Goal: Task Accomplishment & Management: Use online tool/utility

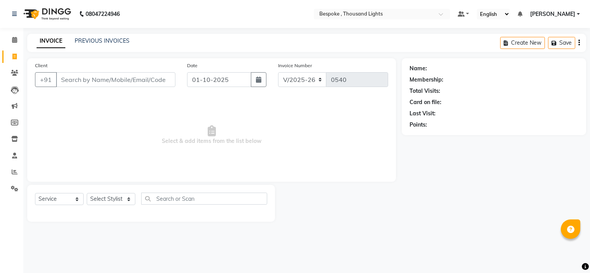
select select "8177"
select select "service"
click at [100, 42] on link "PREVIOUS INVOICES" at bounding box center [102, 40] width 55 height 7
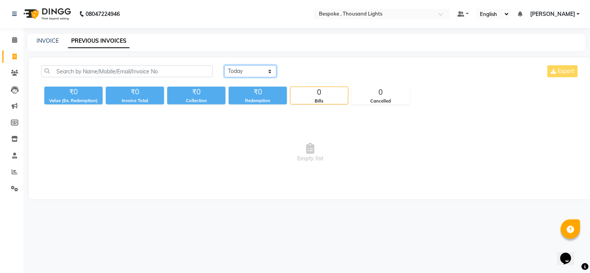
click at [229, 67] on select "[DATE] [DATE] Custom Range" at bounding box center [250, 71] width 52 height 12
select select "[DATE]"
click at [224, 65] on select "[DATE] [DATE] Custom Range" at bounding box center [250, 71] width 52 height 12
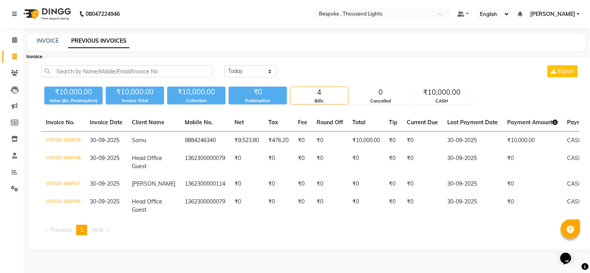
click at [18, 56] on span at bounding box center [15, 56] width 14 height 9
select select "service"
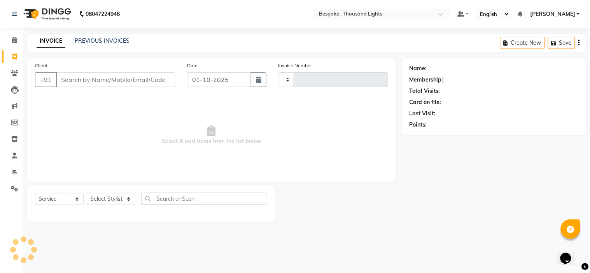
type input "0540"
select select "8177"
click at [182, 152] on span "Select & add items from the list below" at bounding box center [211, 135] width 353 height 78
click at [9, 40] on span at bounding box center [15, 40] width 14 height 9
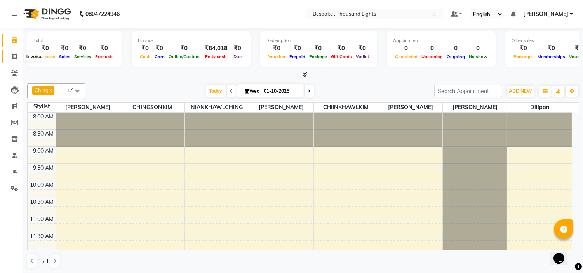
click at [16, 58] on icon at bounding box center [14, 57] width 4 height 6
select select "8177"
select select "service"
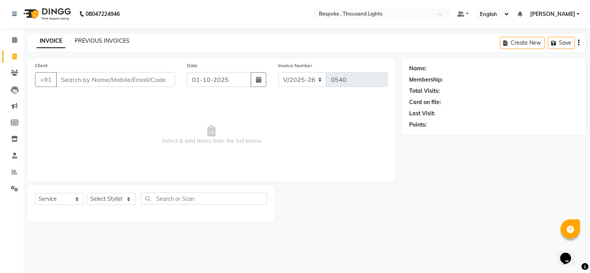
click at [105, 37] on link "PREVIOUS INVOICES" at bounding box center [102, 40] width 55 height 7
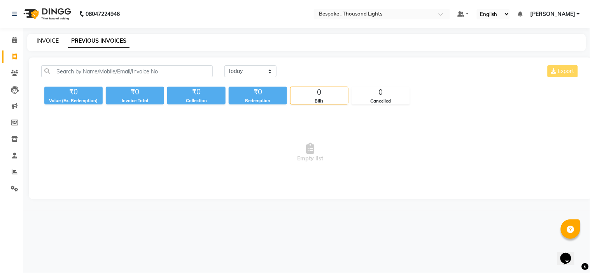
click at [51, 40] on link "INVOICE" at bounding box center [48, 40] width 22 height 7
select select "8177"
select select "service"
